Goal: Information Seeking & Learning: Learn about a topic

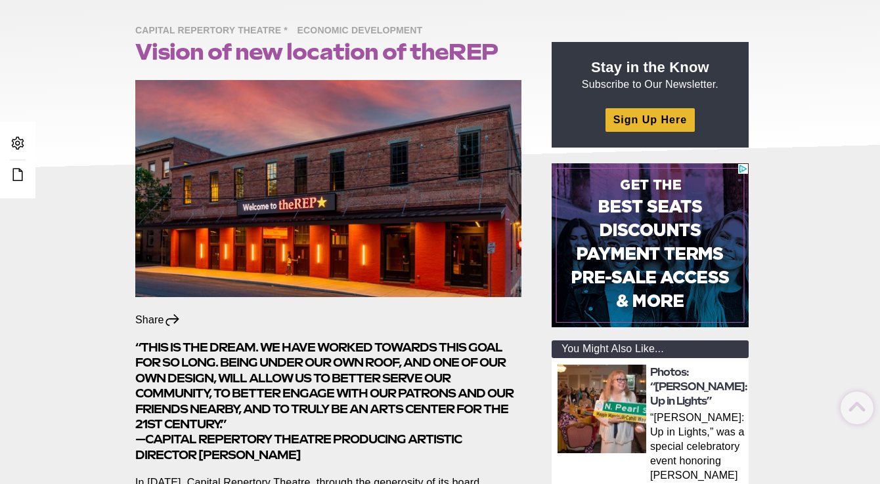
scroll to position [127, 0]
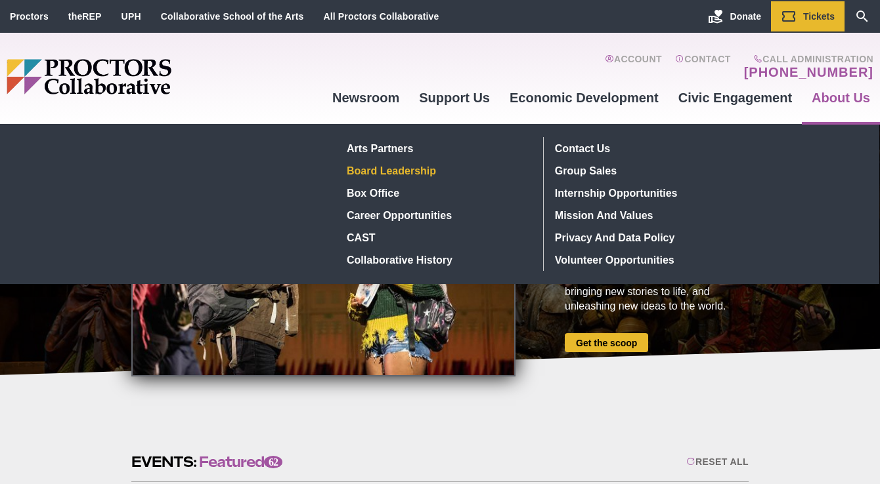
click at [436, 169] on link "Board Leadership" at bounding box center [437, 171] width 191 height 22
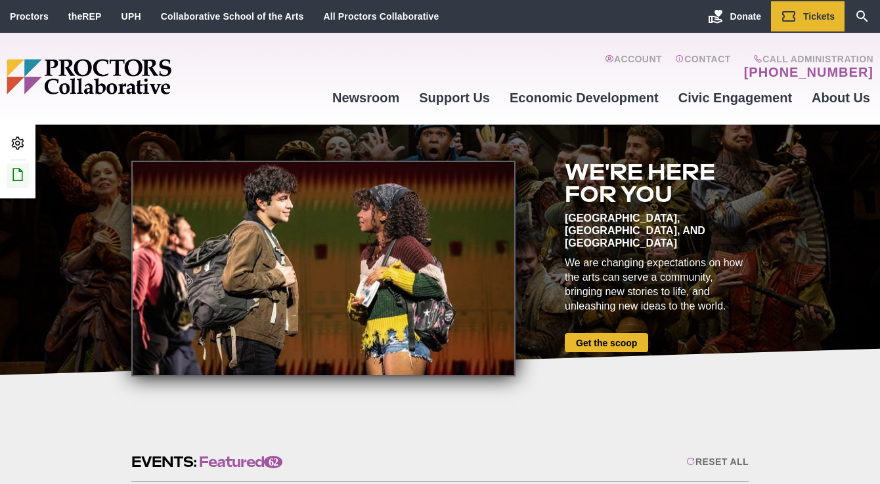
click at [14, 183] on link "Edit this Post/Page" at bounding box center [18, 175] width 22 height 24
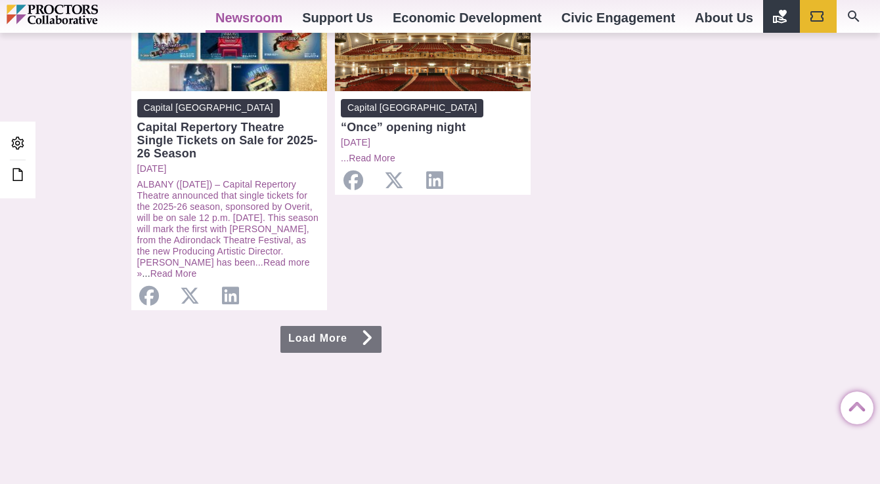
scroll to position [1470, 0]
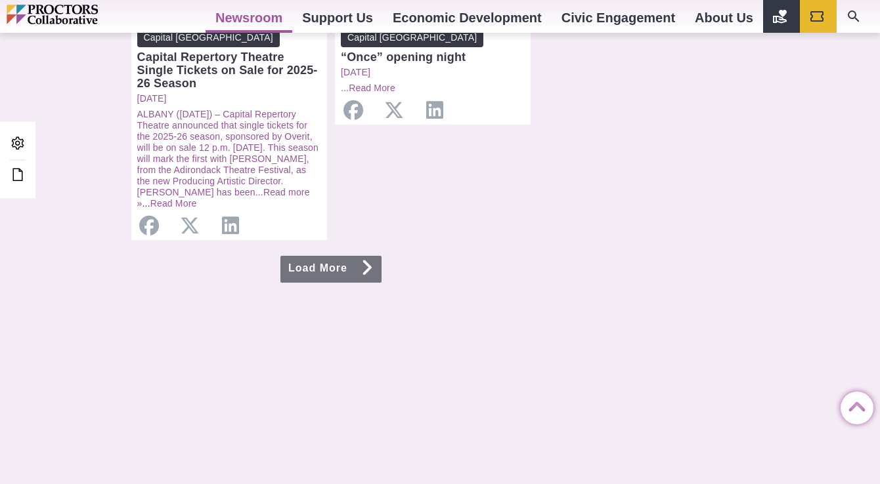
click at [359, 256] on link "Load More" at bounding box center [330, 269] width 101 height 27
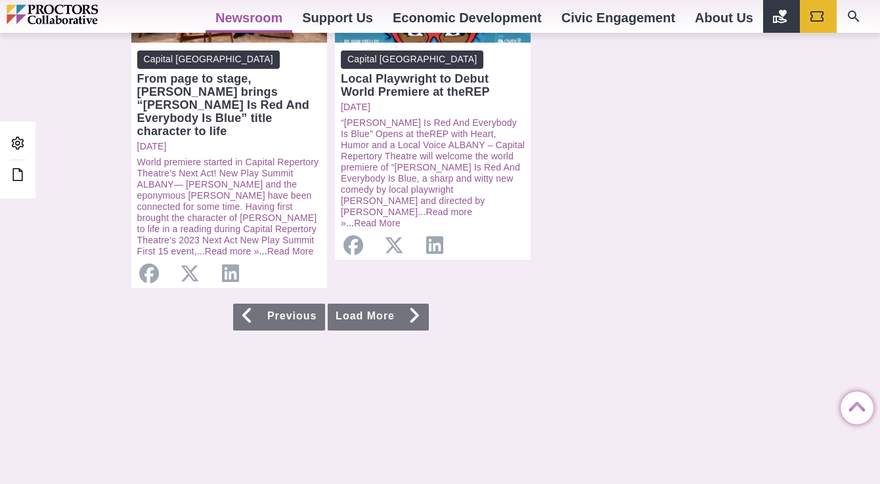
scroll to position [1416, 0]
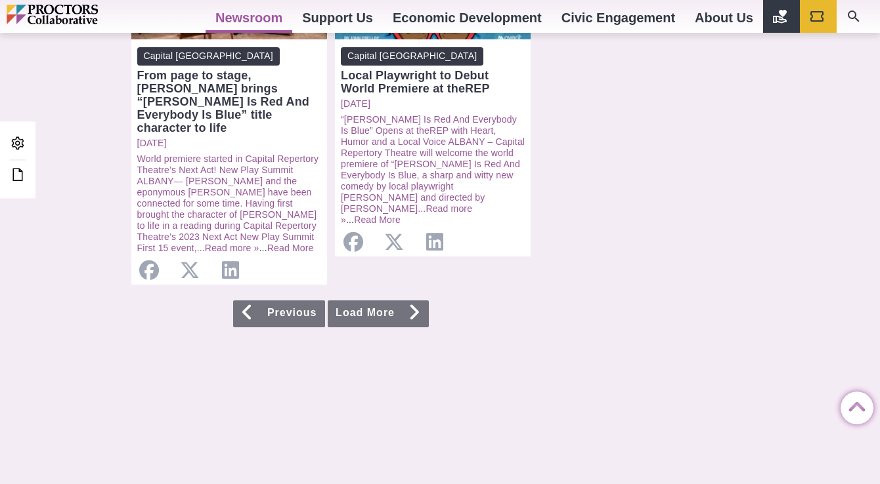
click at [295, 303] on link "Previous" at bounding box center [279, 314] width 92 height 27
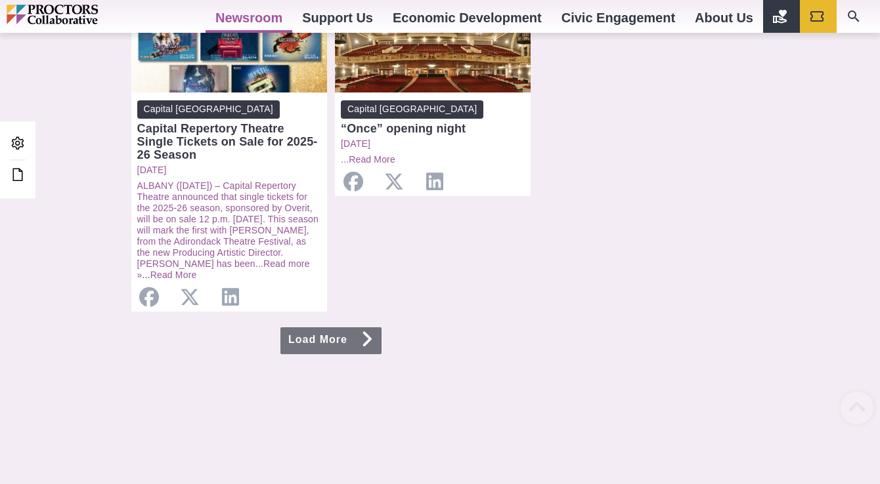
scroll to position [1511, 0]
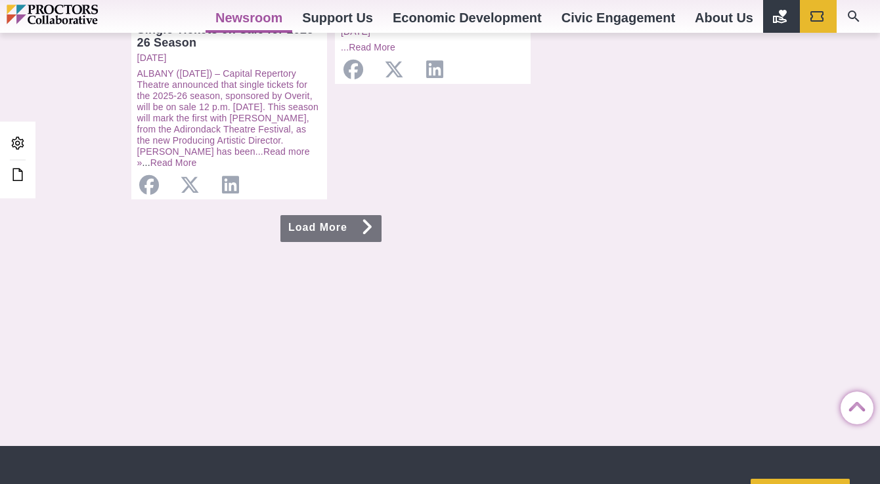
click at [331, 215] on link "Load More" at bounding box center [330, 228] width 101 height 27
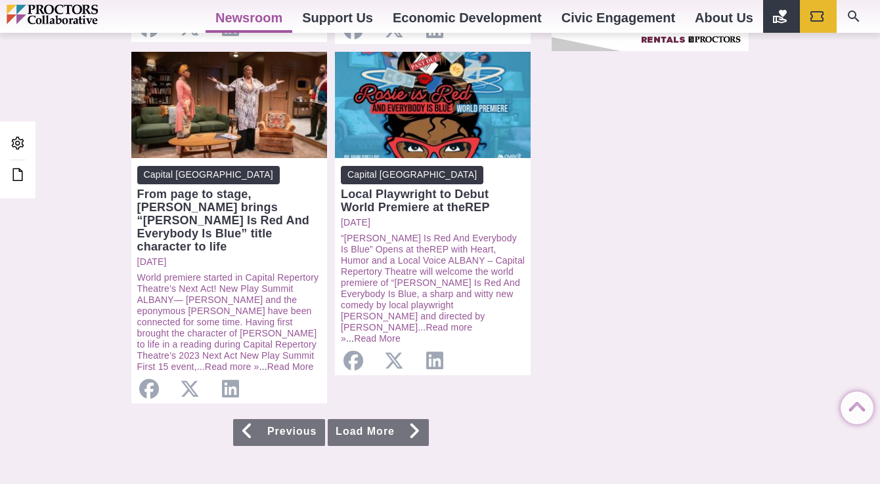
scroll to position [1405, 0]
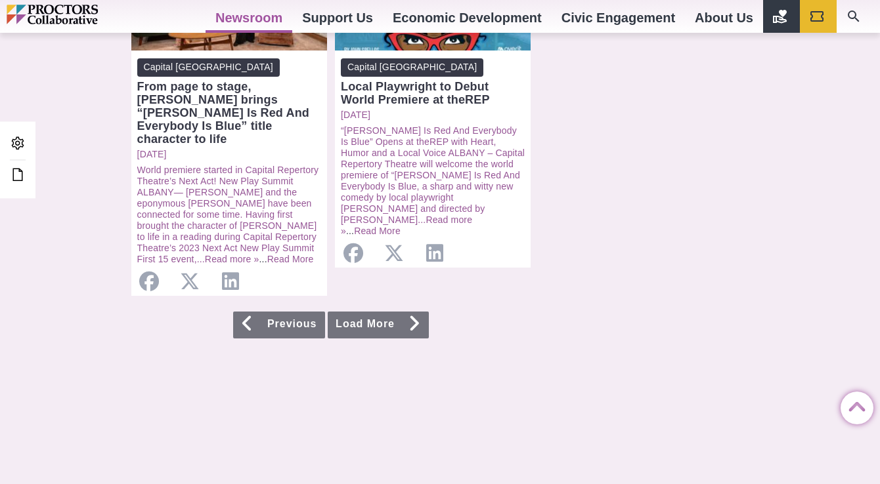
click at [404, 317] on link "Load More" at bounding box center [378, 325] width 101 height 27
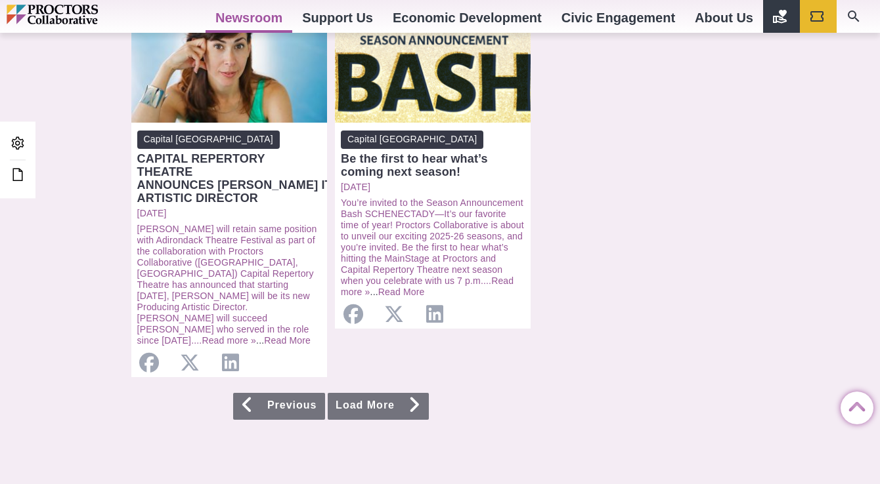
scroll to position [1404, 0]
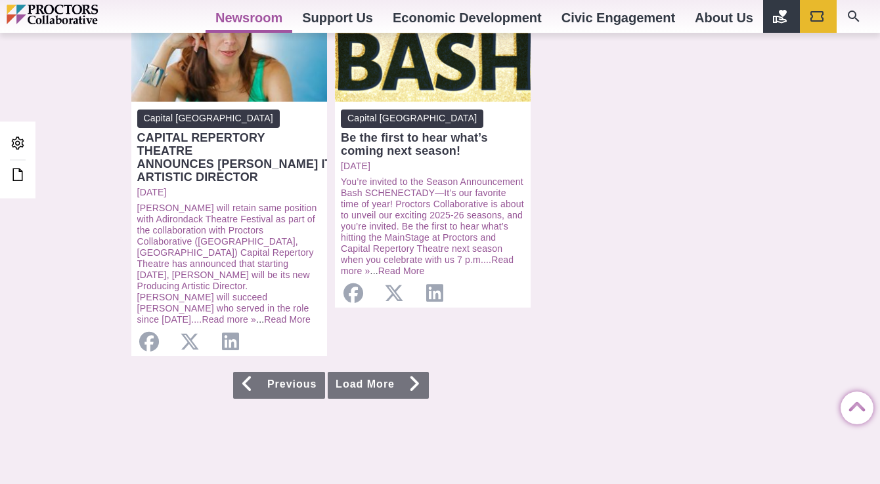
click at [410, 379] on icon at bounding box center [414, 384] width 13 height 11
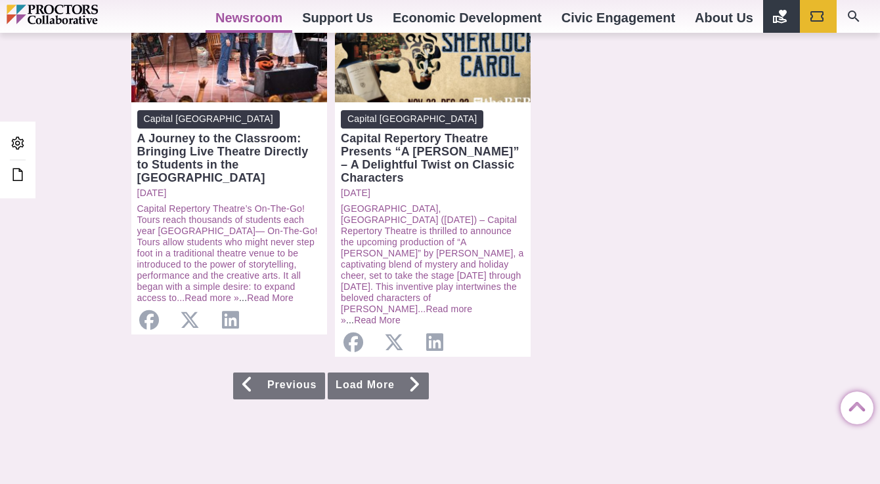
scroll to position [1436, 0]
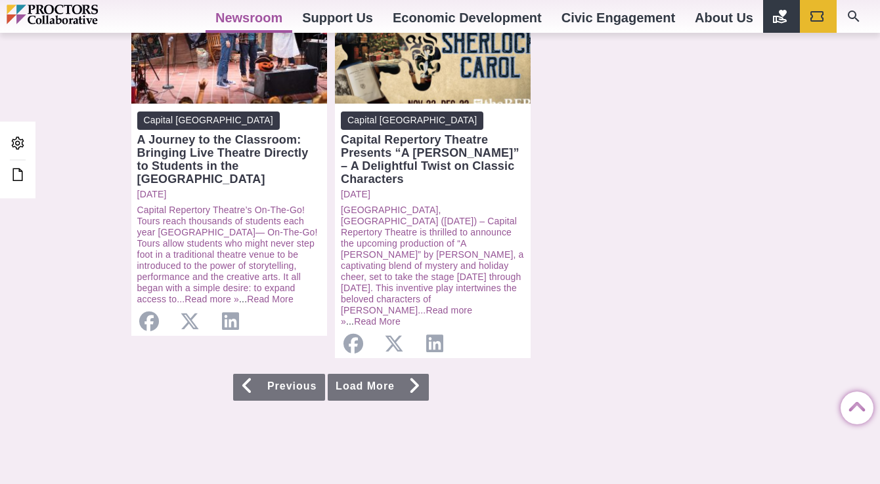
click at [407, 374] on link "Load More" at bounding box center [378, 387] width 101 height 27
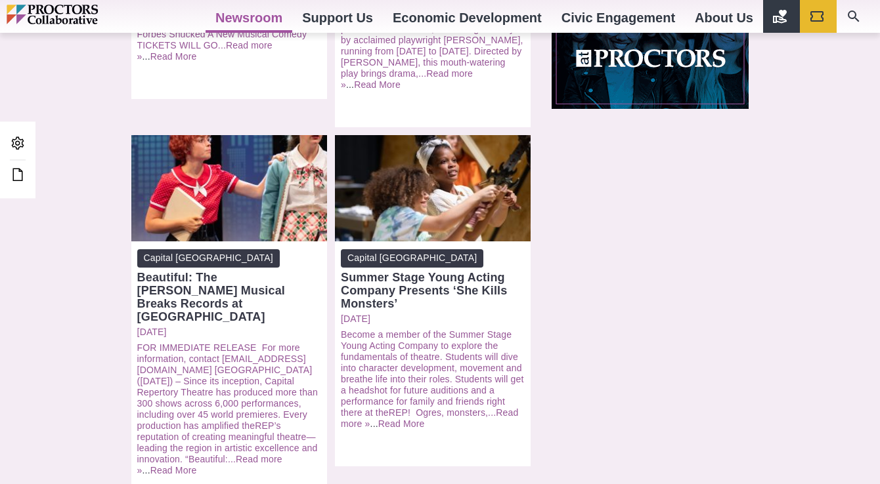
scroll to position [1244, 0]
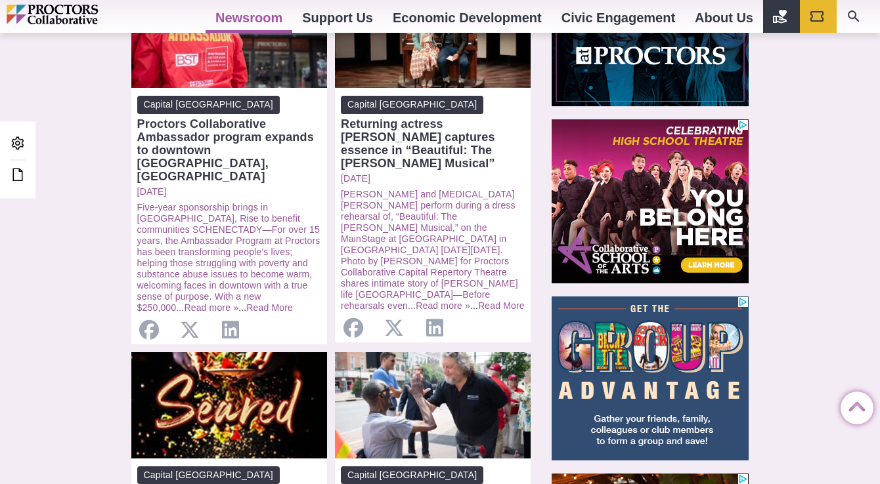
scroll to position [716, 0]
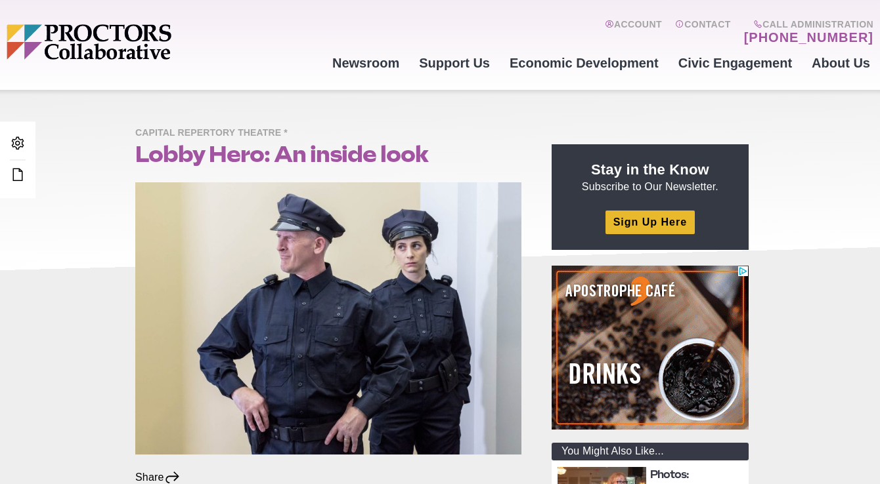
scroll to position [26, 0]
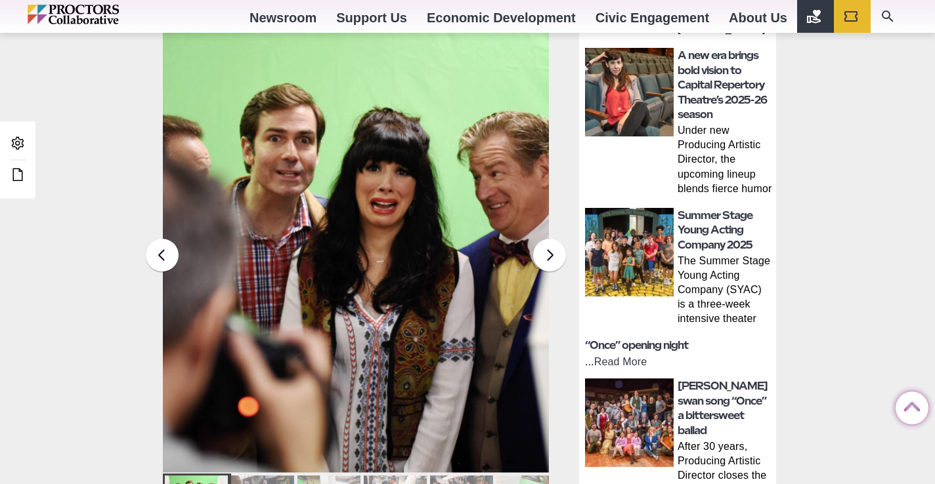
scroll to position [612, 0]
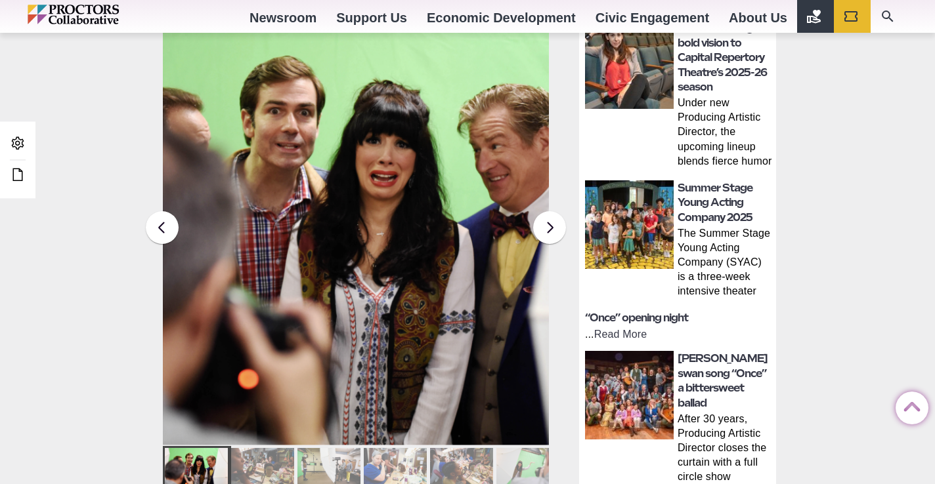
drag, startPoint x: 941, startPoint y: 22, endPoint x: 894, endPoint y: 61, distance: 60.6
click at [553, 224] on button at bounding box center [549, 227] width 33 height 33
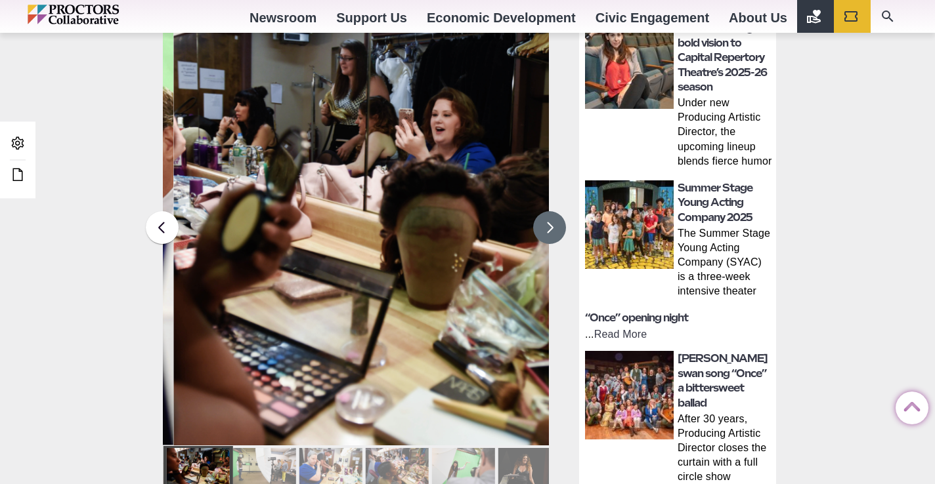
click at [554, 224] on button at bounding box center [549, 227] width 33 height 33
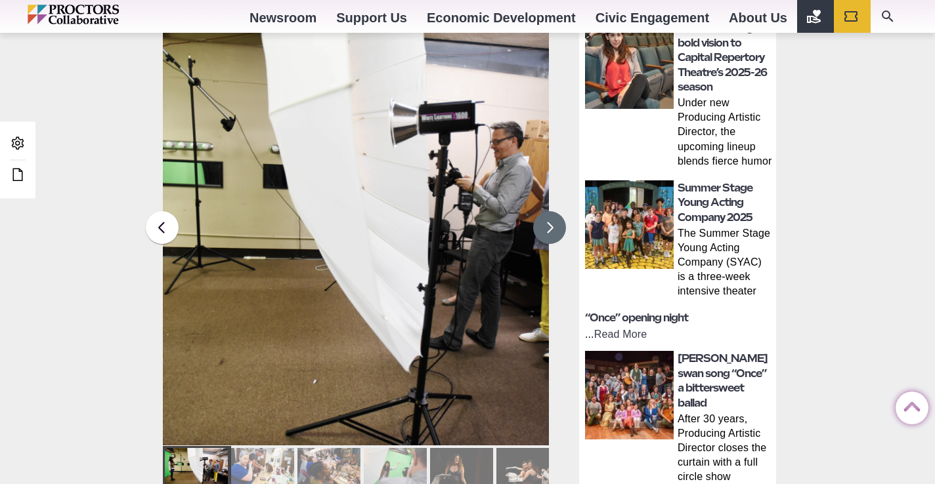
click at [554, 224] on button at bounding box center [549, 227] width 33 height 33
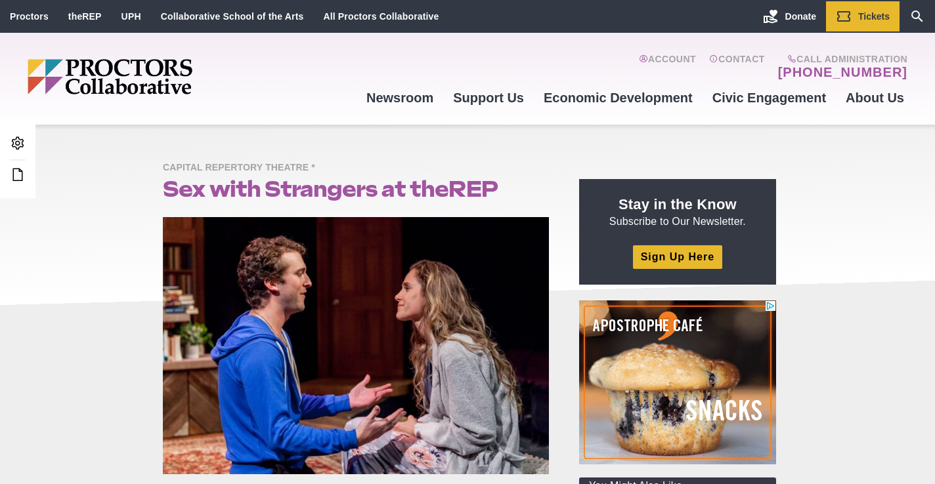
drag, startPoint x: 938, startPoint y: 44, endPoint x: 936, endPoint y: 28, distance: 16.6
